Goal: Check status

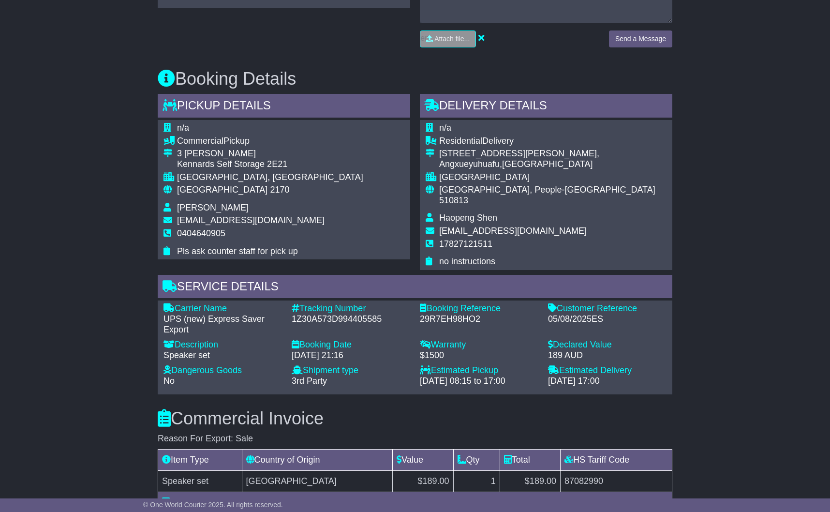
scroll to position [496, 0]
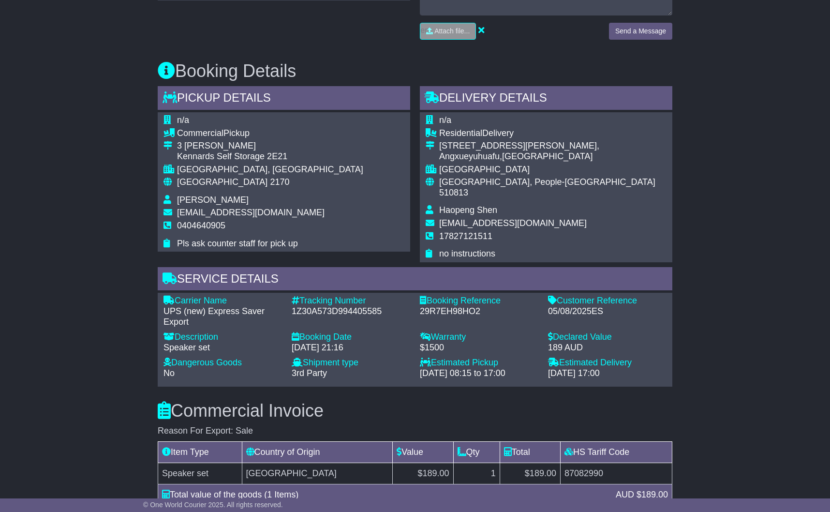
click at [111, 177] on div "Email Download Tracking Pricing Insurance" at bounding box center [415, 289] width 830 height 1231
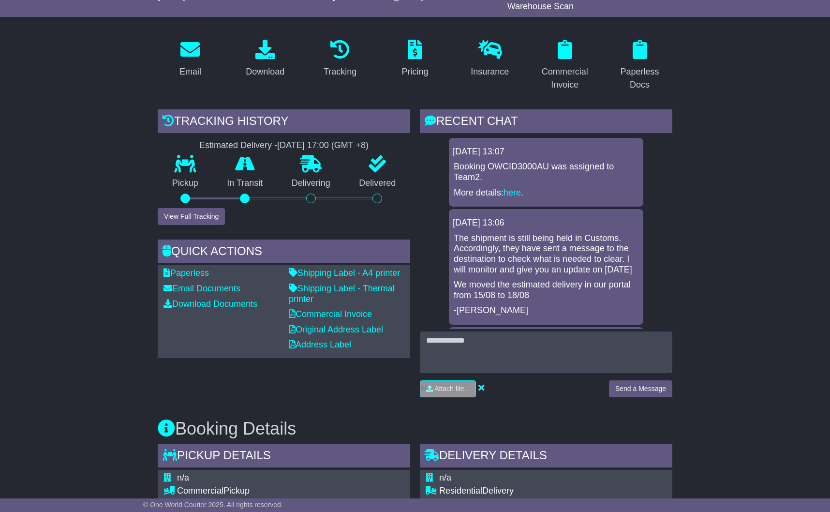
scroll to position [0, 0]
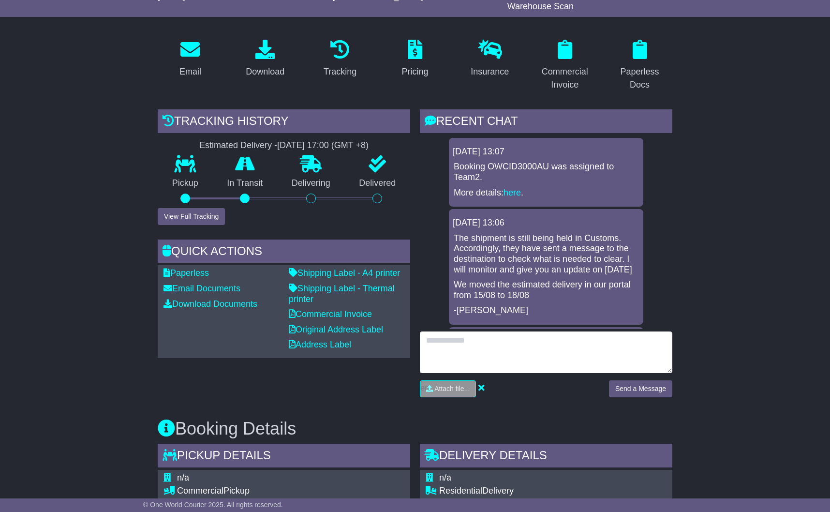
click at [451, 340] on textarea at bounding box center [546, 352] width 252 height 42
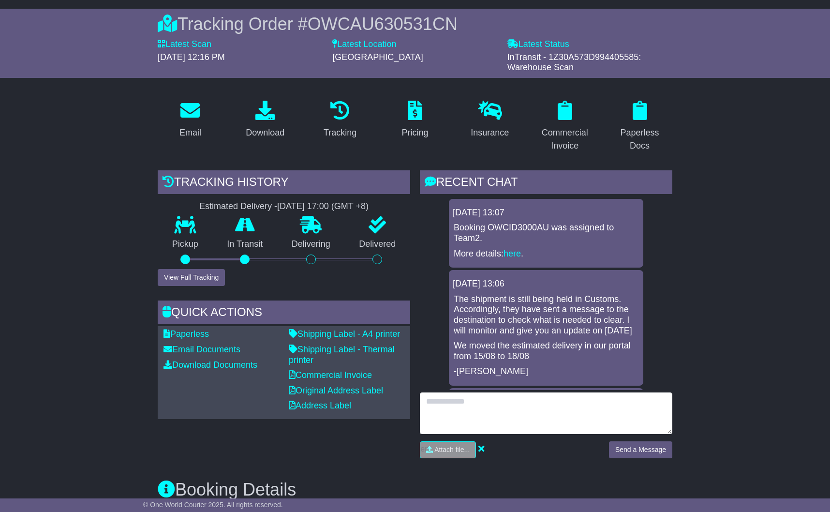
scroll to position [97, 0]
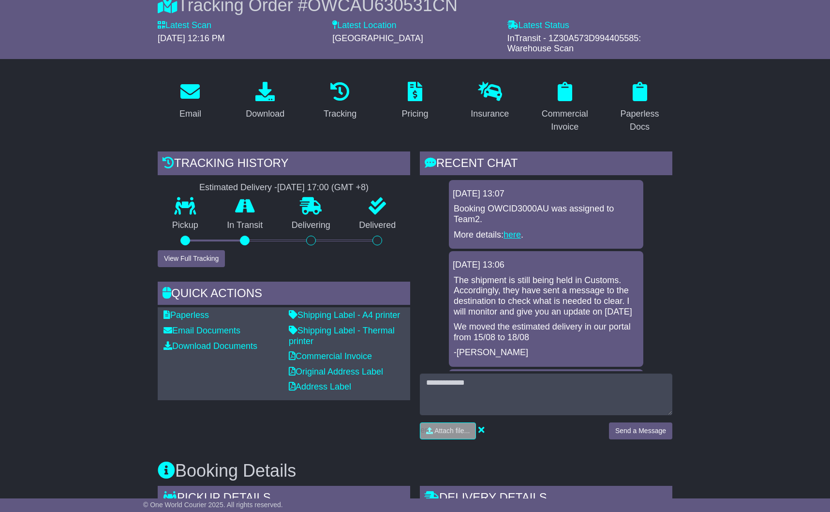
click at [510, 233] on link "here" at bounding box center [512, 235] width 17 height 10
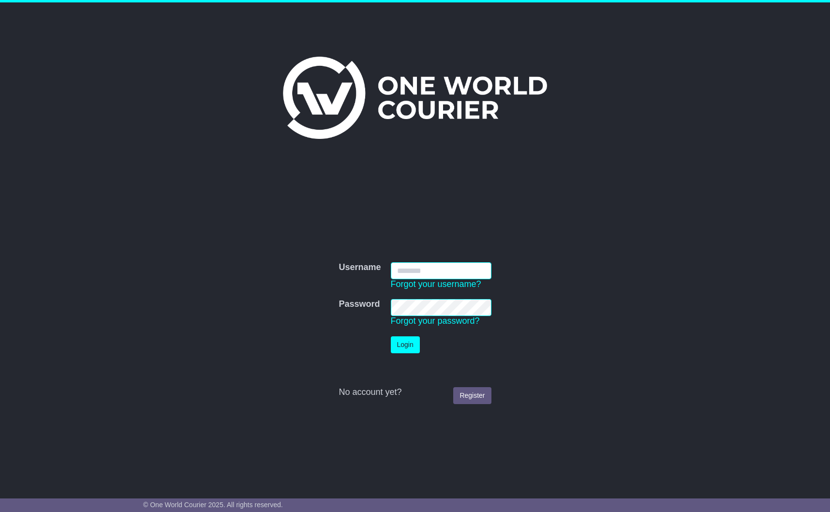
type input "**********"
click at [409, 345] on button "Login" at bounding box center [405, 344] width 29 height 17
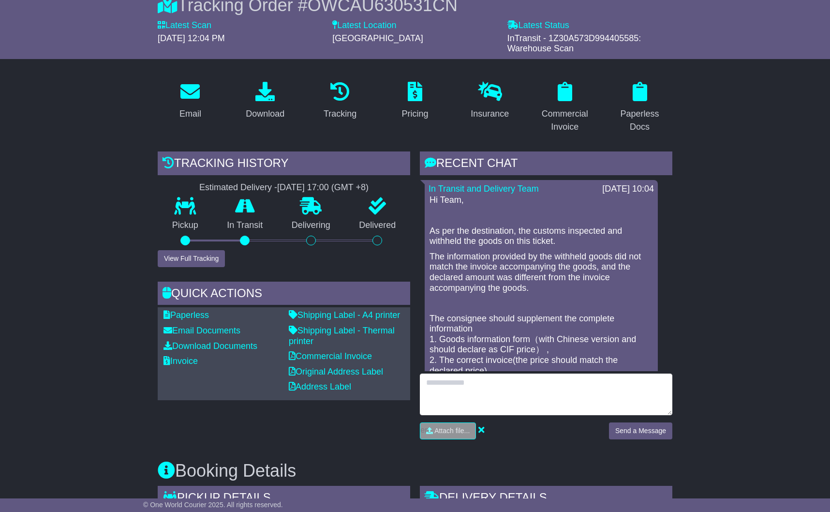
click at [455, 391] on textarea at bounding box center [546, 394] width 252 height 42
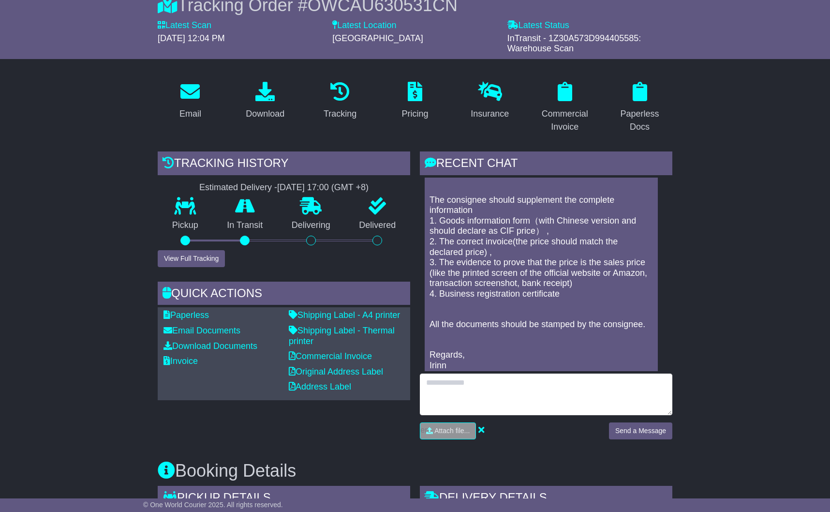
scroll to position [119, 0]
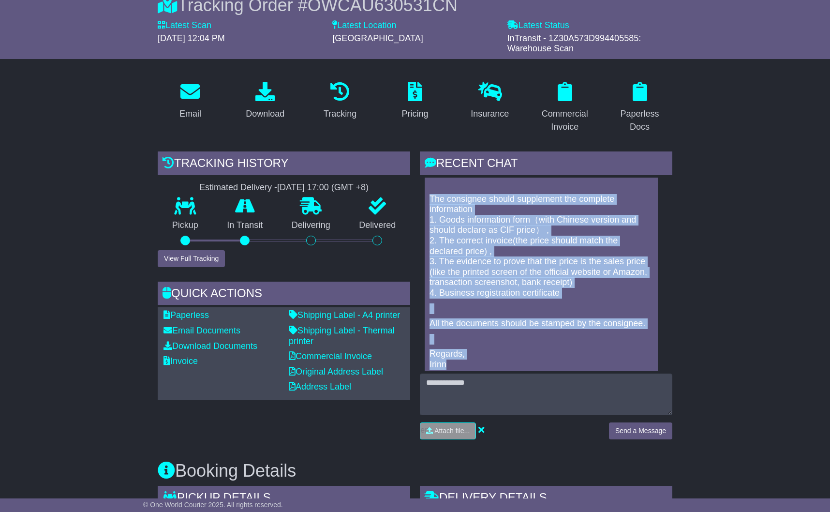
drag, startPoint x: 453, startPoint y: 361, endPoint x: 425, endPoint y: 193, distance: 170.1
click at [425, 193] on div "In Transit and Delivery Team 15 Aug 2025 10:04 Hi Team, As per the destination,…" at bounding box center [541, 219] width 233 height 318
copy div "The consignee should supplement the complete information 1. Goods information f…"
